Goal: Information Seeking & Learning: Learn about a topic

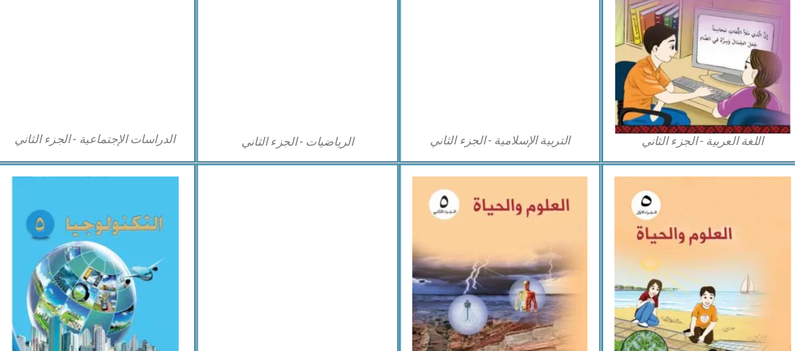
scroll to position [665, 0]
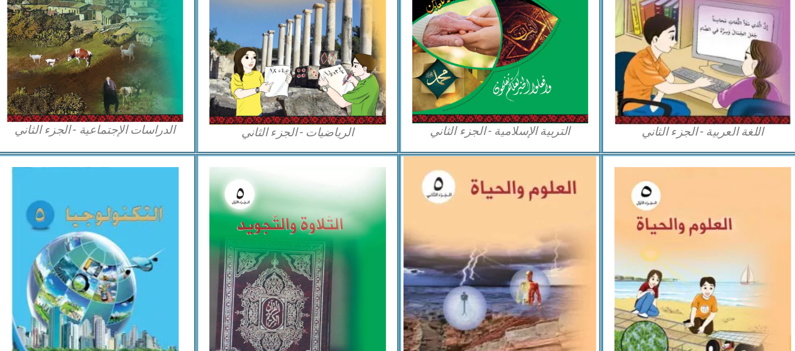
click at [467, 242] on img at bounding box center [485, 287] width 166 height 207
click at [441, 307] on img at bounding box center [485, 287] width 166 height 207
click at [463, 257] on img at bounding box center [485, 287] width 166 height 207
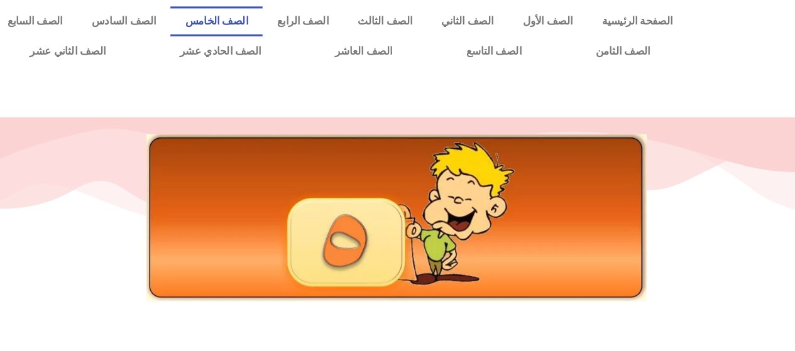
click at [267, 21] on link "الصف الخامس" at bounding box center [222, 20] width 89 height 29
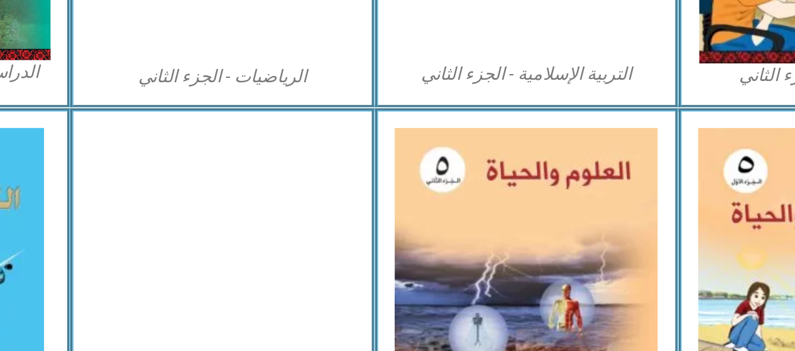
scroll to position [638, 0]
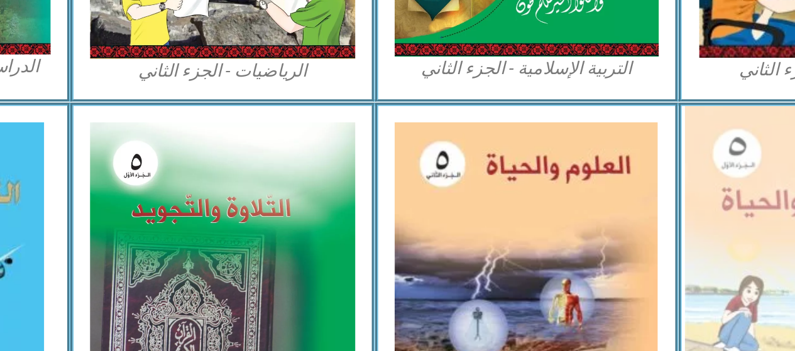
click at [604, 271] on img at bounding box center [659, 314] width 167 height 206
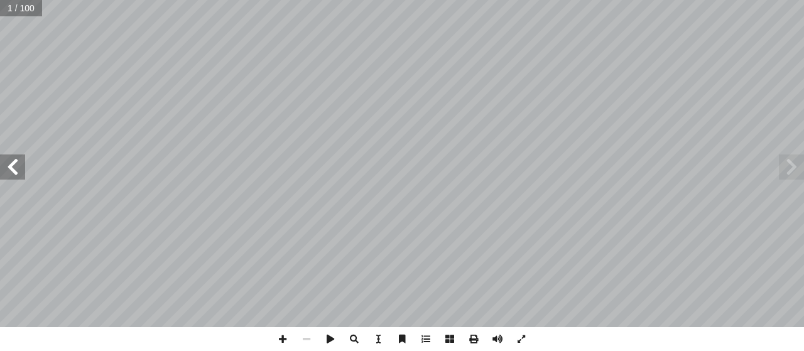
click at [16, 172] on span at bounding box center [12, 167] width 25 height 25
click at [9, 172] on span at bounding box center [12, 167] width 25 height 25
click at [13, 173] on span at bounding box center [12, 167] width 25 height 25
click at [15, 168] on span at bounding box center [12, 167] width 25 height 25
click at [1, 174] on span at bounding box center [12, 167] width 25 height 25
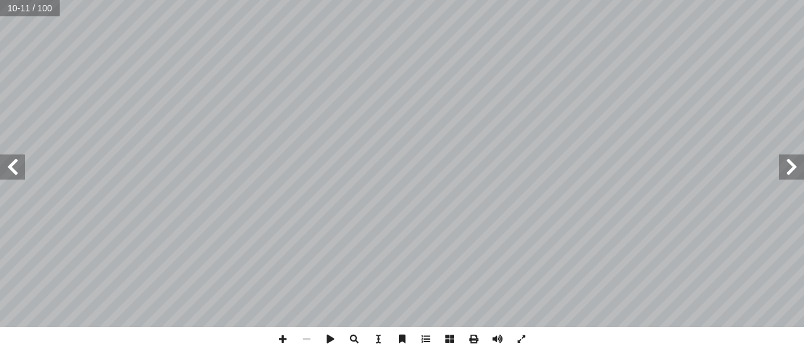
click at [797, 165] on span at bounding box center [791, 167] width 25 height 25
click at [789, 167] on span at bounding box center [791, 167] width 25 height 25
click at [794, 162] on span at bounding box center [791, 167] width 25 height 25
click at [787, 167] on span at bounding box center [791, 167] width 25 height 25
click at [9, 163] on span at bounding box center [12, 167] width 25 height 25
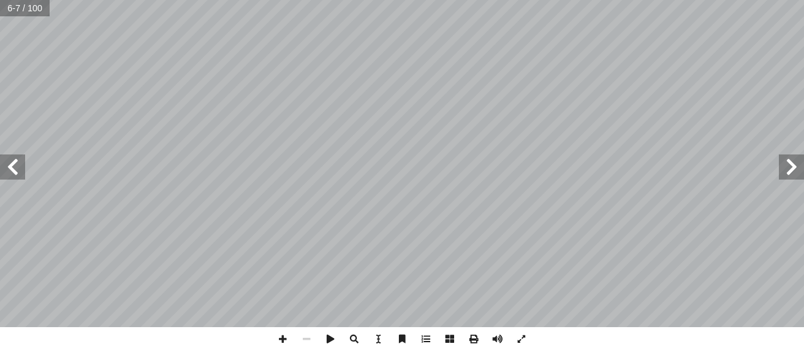
click at [14, 162] on span at bounding box center [12, 167] width 25 height 25
click at [11, 163] on span at bounding box center [12, 167] width 25 height 25
click at [16, 163] on span at bounding box center [12, 167] width 25 height 25
click at [10, 168] on span at bounding box center [12, 167] width 25 height 25
click at [13, 165] on span at bounding box center [12, 167] width 25 height 25
